Goal: Information Seeking & Learning: Learn about a topic

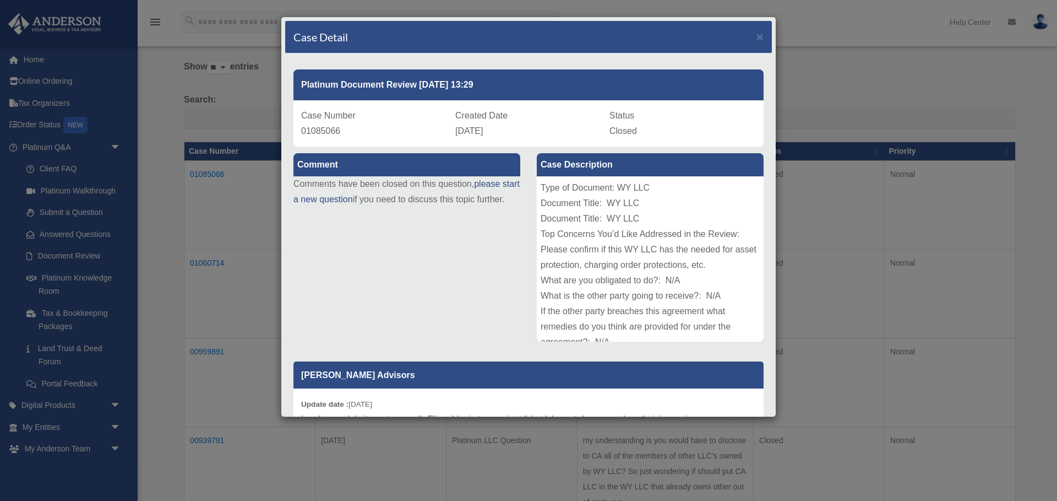
scroll to position [184, 0]
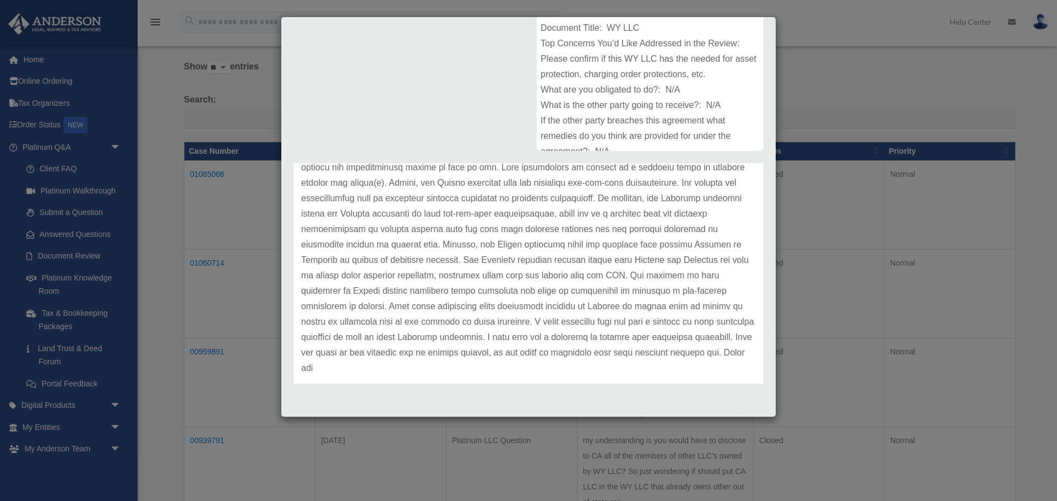
click at [510, 295] on p at bounding box center [528, 205] width 455 height 339
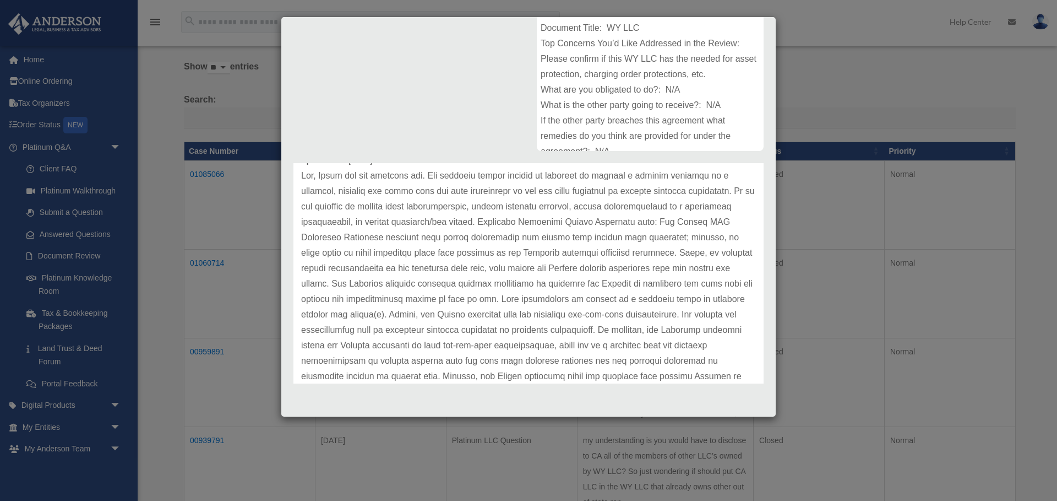
scroll to position [52, 0]
click at [270, 243] on div "Case Detail × Platinum Document Review [DATE] 13:29 Case Number 01085066 Create…" at bounding box center [528, 250] width 1057 height 501
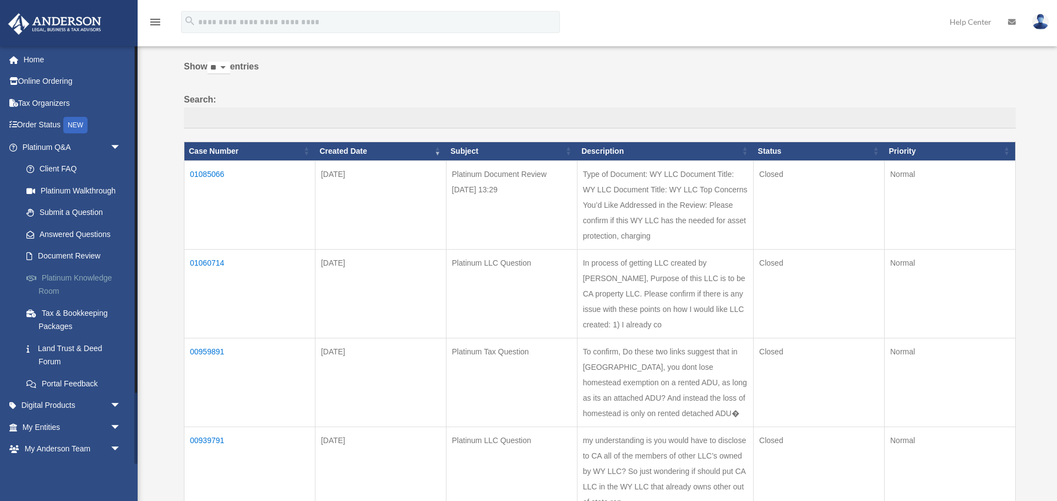
click at [74, 280] on link "Platinum Knowledge Room" at bounding box center [76, 284] width 122 height 35
click at [77, 276] on link "Platinum Knowledge Room" at bounding box center [76, 284] width 122 height 35
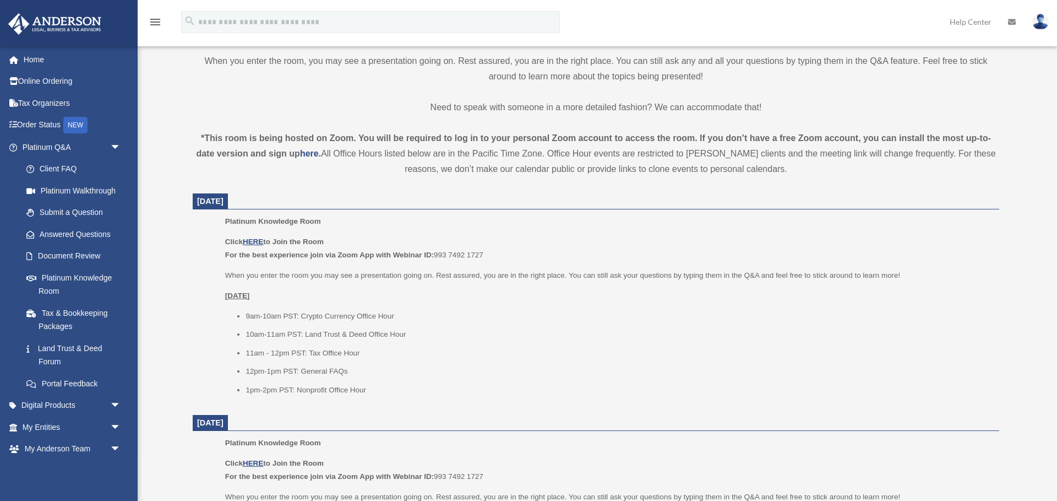
scroll to position [298, 0]
click at [254, 238] on u "HERE" at bounding box center [253, 240] width 20 height 8
